Goal: Transaction & Acquisition: Purchase product/service

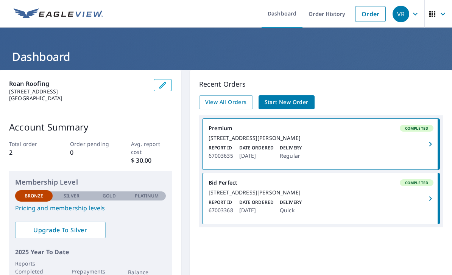
click at [295, 100] on span "Start New Order" at bounding box center [287, 102] width 44 height 9
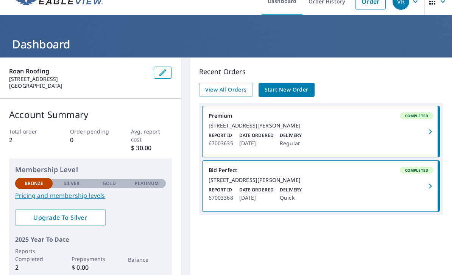
scroll to position [13, 0]
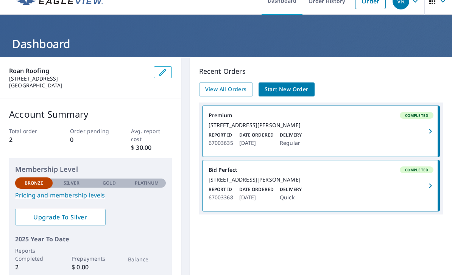
click at [300, 86] on span "Start New Order" at bounding box center [287, 89] width 44 height 9
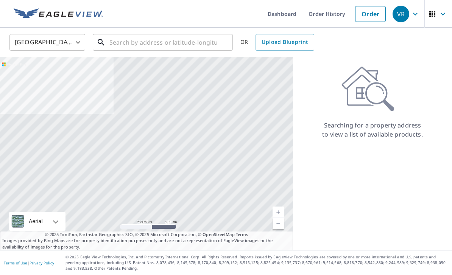
click at [185, 36] on input "text" at bounding box center [163, 42] width 108 height 21
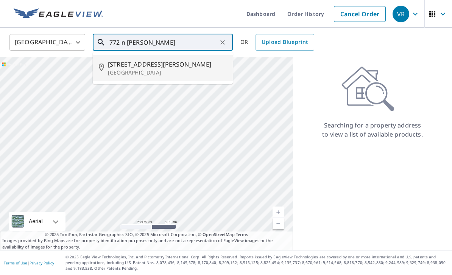
click at [168, 70] on p "[GEOGRAPHIC_DATA]" at bounding box center [167, 73] width 119 height 8
type input "[STREET_ADDRESS][PERSON_NAME]"
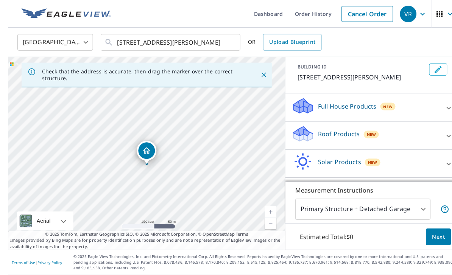
scroll to position [24, 0]
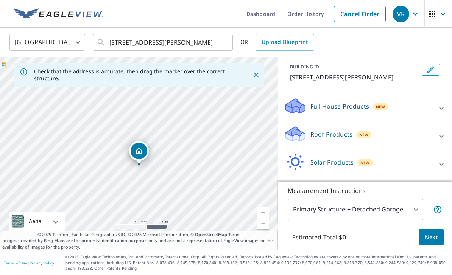
click at [403, 210] on body "VR VR Dashboard Order History Cancel Order VR [GEOGRAPHIC_DATA] [GEOGRAPHIC_DAT…" at bounding box center [226, 137] width 452 height 275
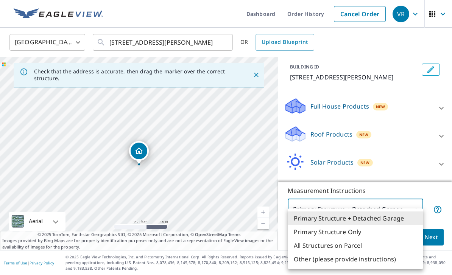
click at [397, 234] on li "Primary Structure Only" at bounding box center [356, 232] width 136 height 14
type input "2"
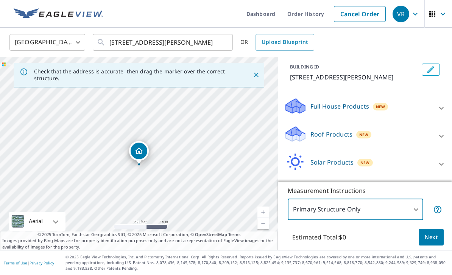
click at [441, 245] on button "Next" at bounding box center [431, 237] width 25 height 17
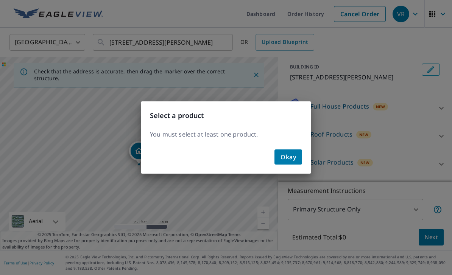
click at [288, 157] on span "Okay" at bounding box center [288, 157] width 16 height 11
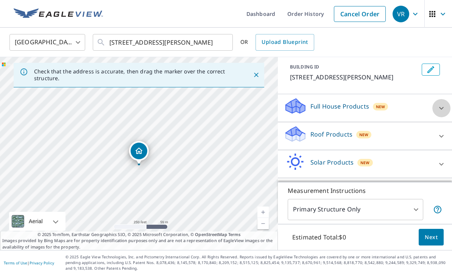
click at [448, 99] on div at bounding box center [441, 108] width 18 height 18
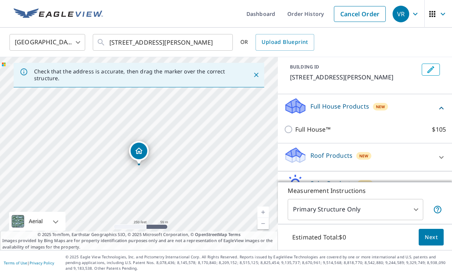
click at [445, 104] on icon at bounding box center [441, 108] width 9 height 9
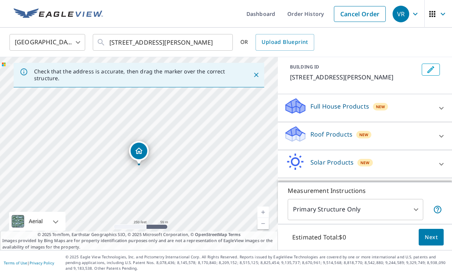
click at [440, 132] on icon at bounding box center [441, 136] width 9 height 9
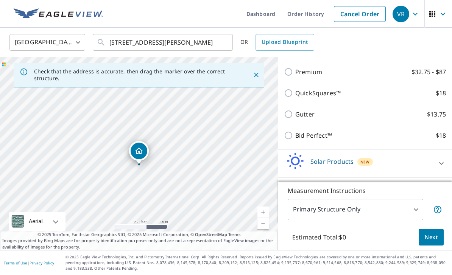
scroll to position [126, 0]
click at [307, 68] on p "Premium" at bounding box center [308, 72] width 27 height 9
click at [295, 68] on input "Premium $32.75 - $87" at bounding box center [289, 72] width 11 height 9
checkbox input "true"
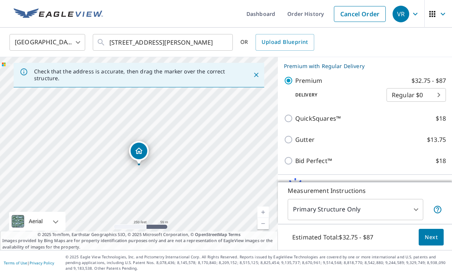
click at [433, 69] on body "VR VR Dashboard Order History Cancel Order VR [GEOGRAPHIC_DATA] [GEOGRAPHIC_DAT…" at bounding box center [226, 137] width 452 height 275
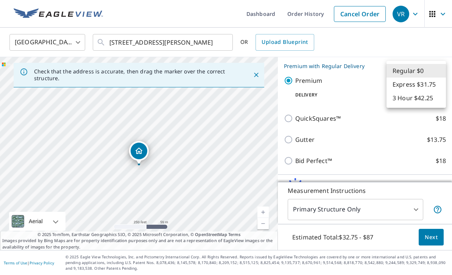
click at [429, 71] on li "Regular $0" at bounding box center [415, 71] width 59 height 14
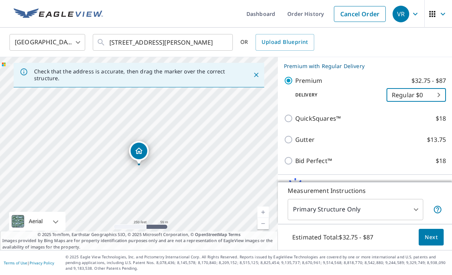
click at [428, 68] on body "VR VR Dashboard Order History Cancel Order VR [GEOGRAPHIC_DATA] [GEOGRAPHIC_DAT…" at bounding box center [226, 137] width 452 height 275
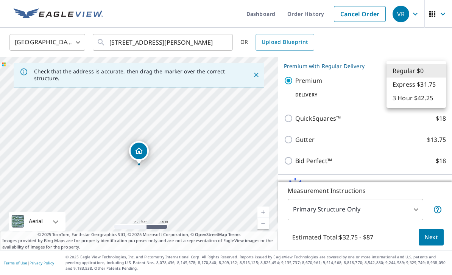
click at [430, 70] on li "Regular $0" at bounding box center [415, 71] width 59 height 14
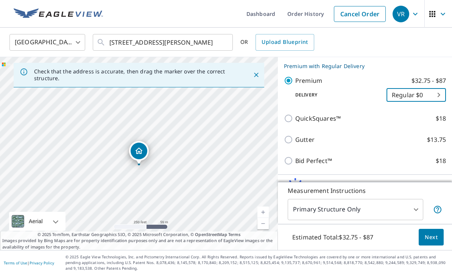
click at [438, 239] on button "Next" at bounding box center [431, 237] width 25 height 17
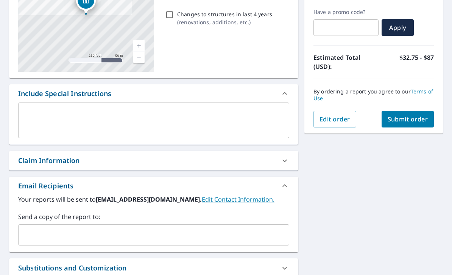
scroll to position [135, 0]
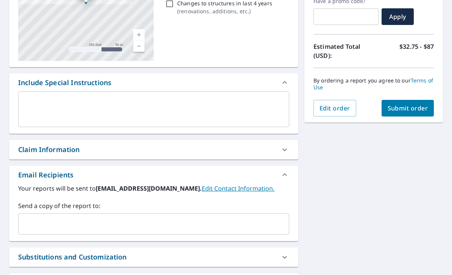
click at [284, 145] on icon at bounding box center [284, 149] width 9 height 9
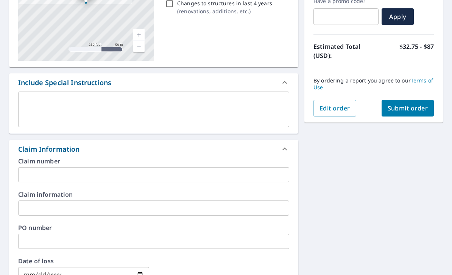
click at [284, 145] on icon at bounding box center [284, 149] width 9 height 9
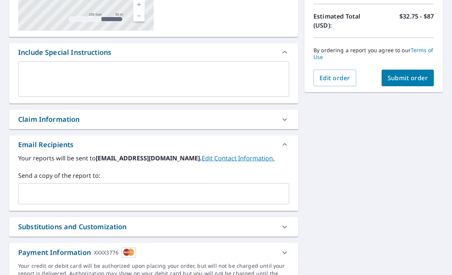
scroll to position [186, 0]
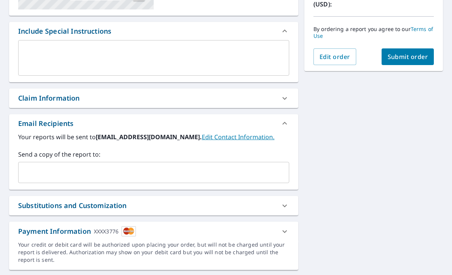
click at [410, 48] on button "Submit order" at bounding box center [408, 56] width 53 height 17
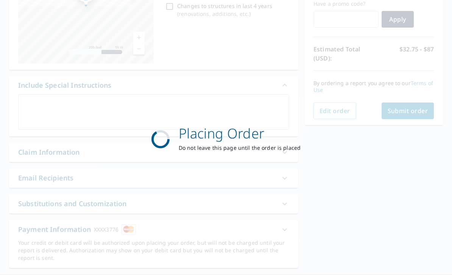
scroll to position [0, 0]
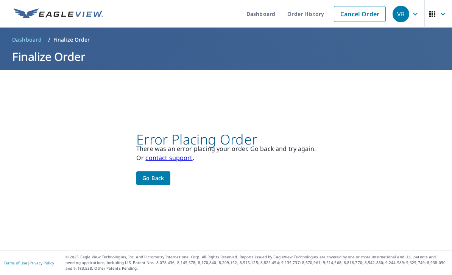
click at [162, 174] on span "Go back" at bounding box center [153, 178] width 22 height 9
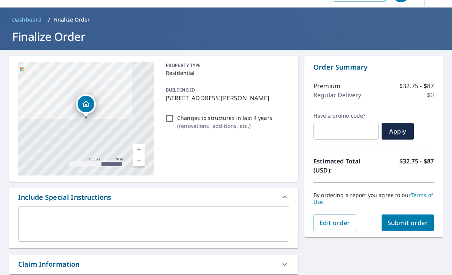
scroll to position [42, 0]
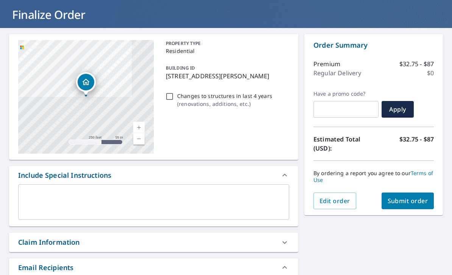
click at [414, 197] on span "Submit order" at bounding box center [408, 201] width 41 height 8
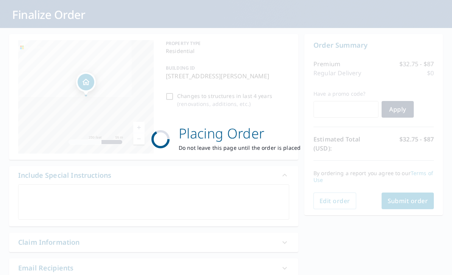
scroll to position [0, 0]
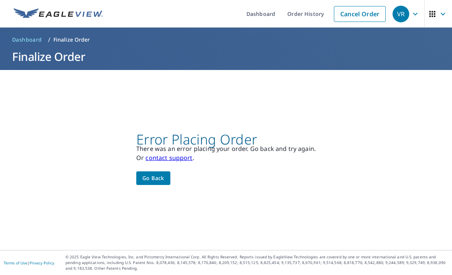
click at [154, 174] on span "Go back" at bounding box center [153, 178] width 22 height 9
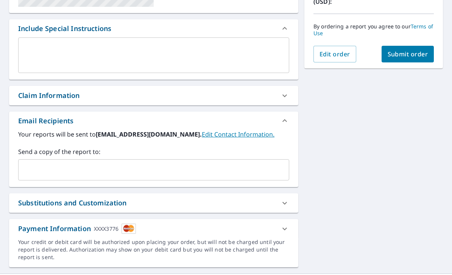
scroll to position [188, 0]
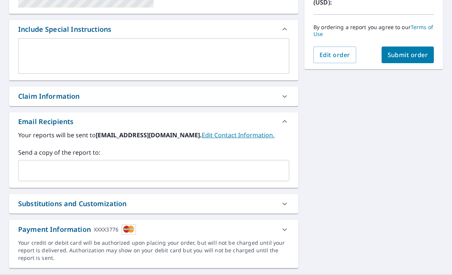
click at [282, 225] on icon at bounding box center [284, 229] width 9 height 9
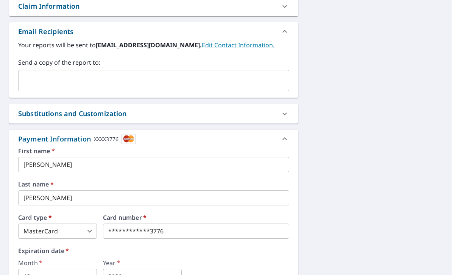
scroll to position [293, 0]
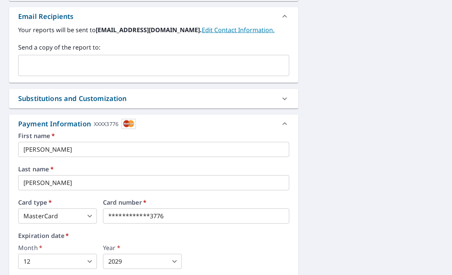
click at [84, 190] on body "VR VR Dashboard Order History Cancel Order VR Dashboard / Finalize Order Finali…" at bounding box center [226, 137] width 452 height 275
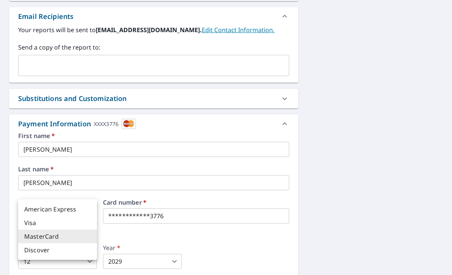
click at [72, 216] on li "Visa" at bounding box center [57, 223] width 79 height 14
type input "2"
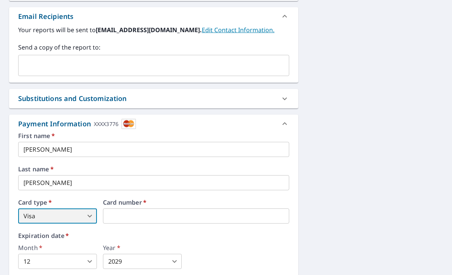
scroll to position [334, 0]
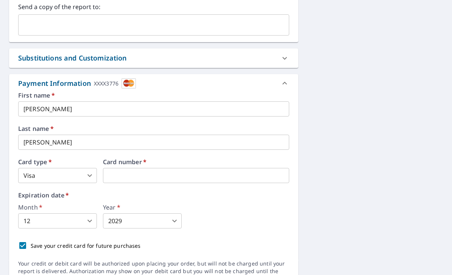
click at [85, 199] on body "VR VR Dashboard Order History Cancel Order VR Dashboard / Finalize Order Finali…" at bounding box center [226, 137] width 452 height 275
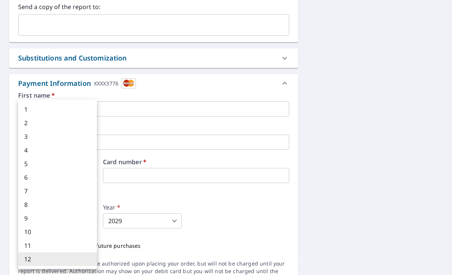
click at [53, 218] on li "9" at bounding box center [57, 219] width 79 height 14
type input "9"
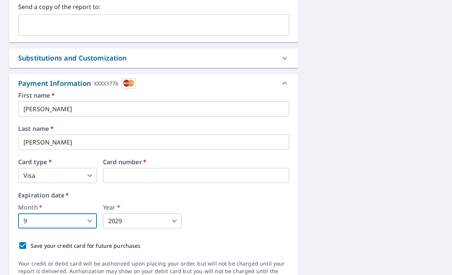
click at [150, 197] on body "VR VR Dashboard Order History Cancel Order VR Dashboard / Finalize Order Finali…" at bounding box center [226, 137] width 452 height 275
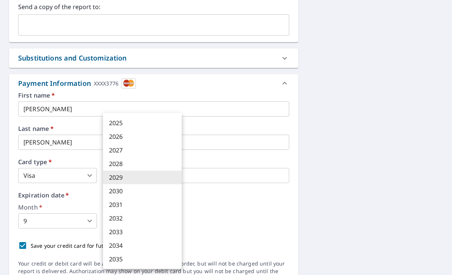
click at [147, 189] on li "2030" at bounding box center [142, 191] width 79 height 14
type input "2030"
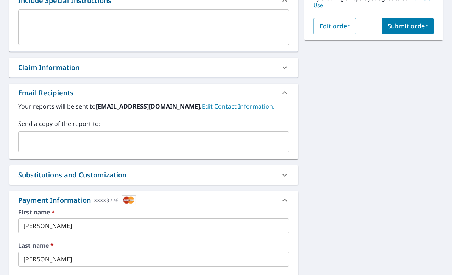
click at [284, 191] on div at bounding box center [285, 200] width 18 height 18
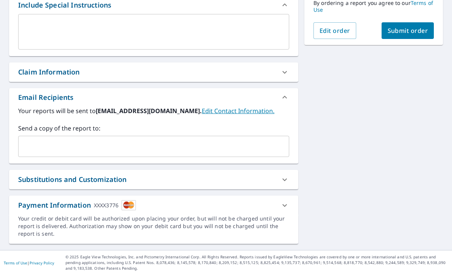
scroll to position [188, 0]
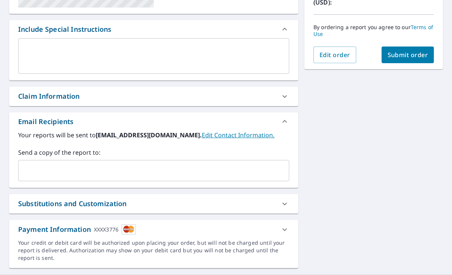
click at [277, 221] on div at bounding box center [285, 230] width 18 height 18
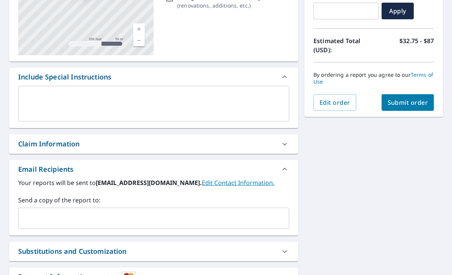
scroll to position [141, 0]
click at [420, 105] on span "Submit order" at bounding box center [408, 102] width 41 height 8
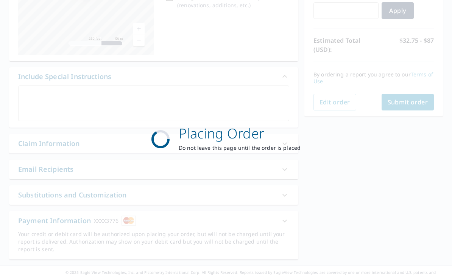
scroll to position [132, 0]
